Goal: Information Seeking & Learning: Learn about a topic

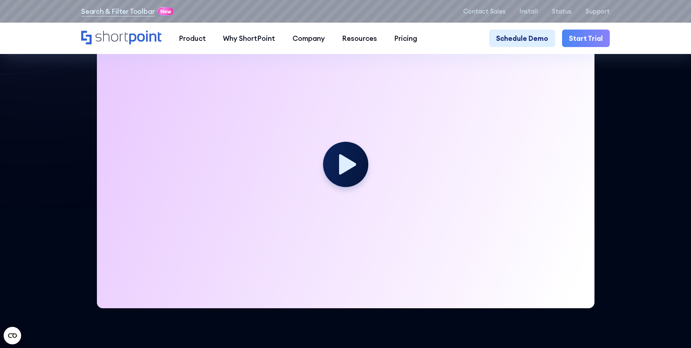
scroll to position [241, 0]
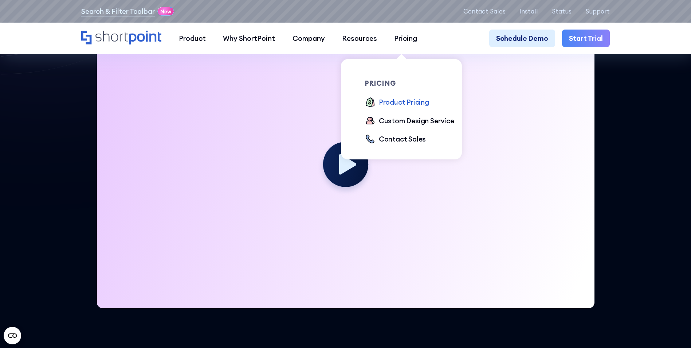
click at [382, 103] on div "Product Pricing" at bounding box center [404, 102] width 50 height 10
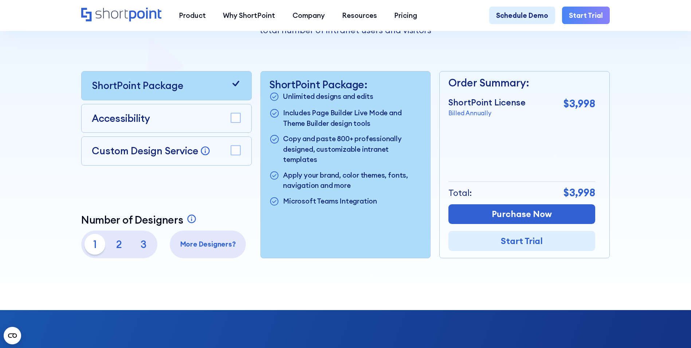
scroll to position [219, 0]
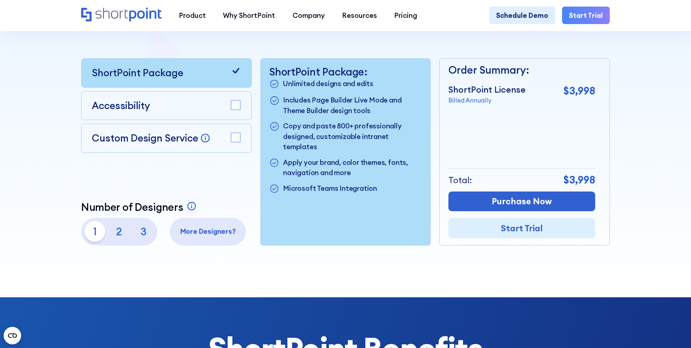
click at [235, 108] on rect at bounding box center [235, 104] width 9 height 9
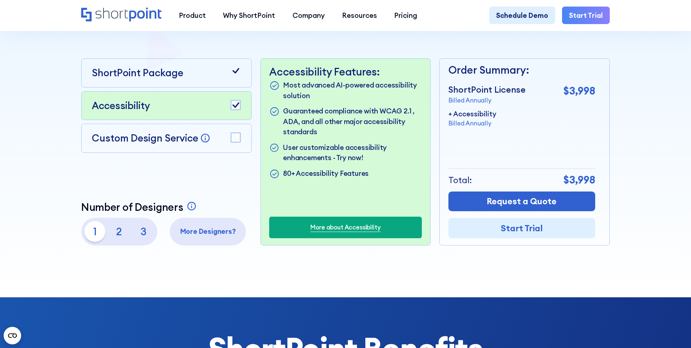
click at [235, 107] on icon at bounding box center [235, 104] width 7 height 5
click at [235, 109] on rect at bounding box center [235, 104] width 9 height 9
click at [235, 107] on icon at bounding box center [235, 104] width 7 height 5
click at [235, 109] on rect at bounding box center [235, 104] width 9 height 9
click at [234, 138] on rect at bounding box center [235, 137] width 9 height 9
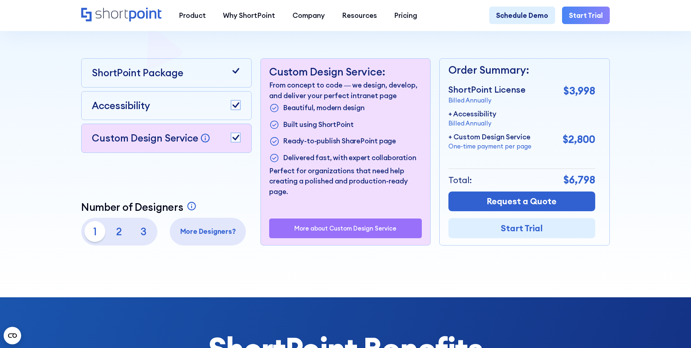
click at [236, 140] on icon at bounding box center [235, 137] width 7 height 5
